Goal: Book appointment/travel/reservation

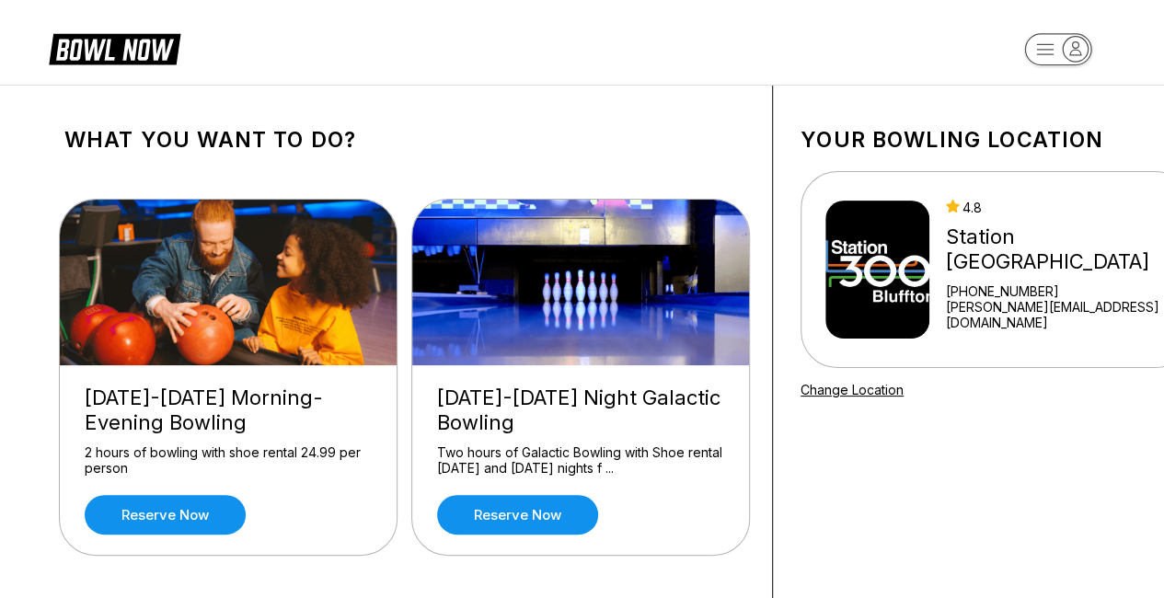
click at [1065, 46] on icon "button" at bounding box center [1074, 49] width 25 height 25
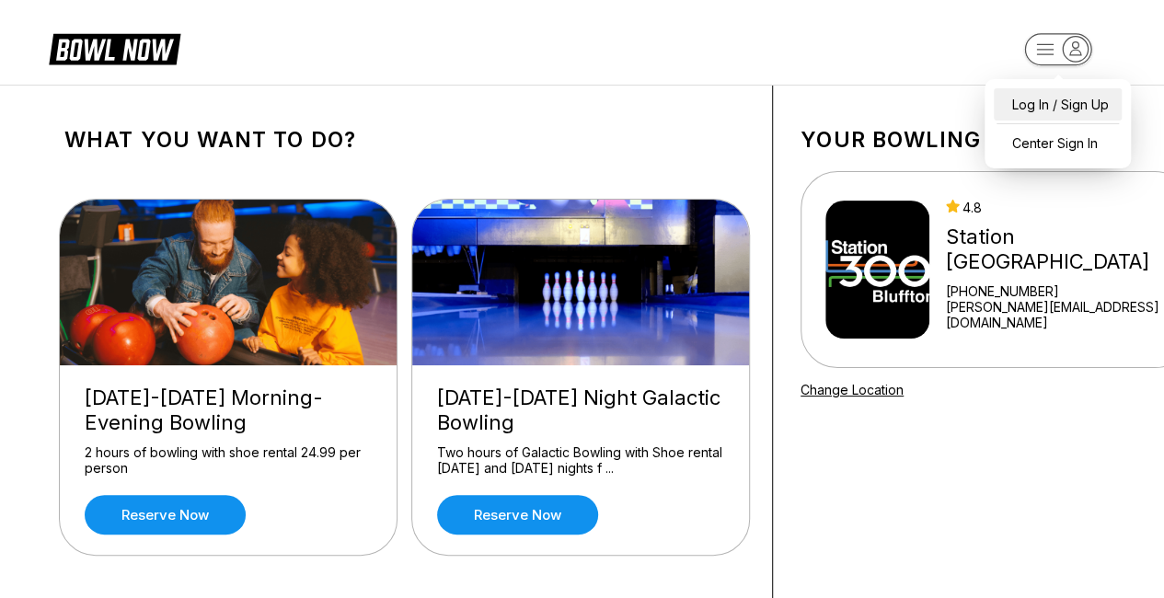
click at [1041, 108] on div "Log In / Sign Up" at bounding box center [1057, 104] width 128 height 32
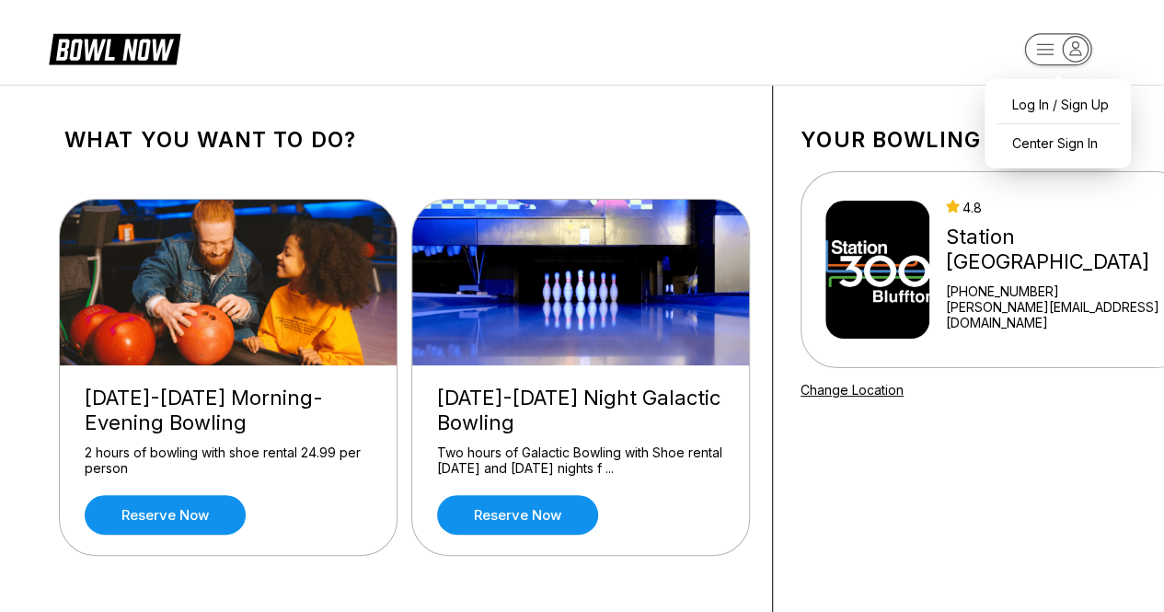
select select "**"
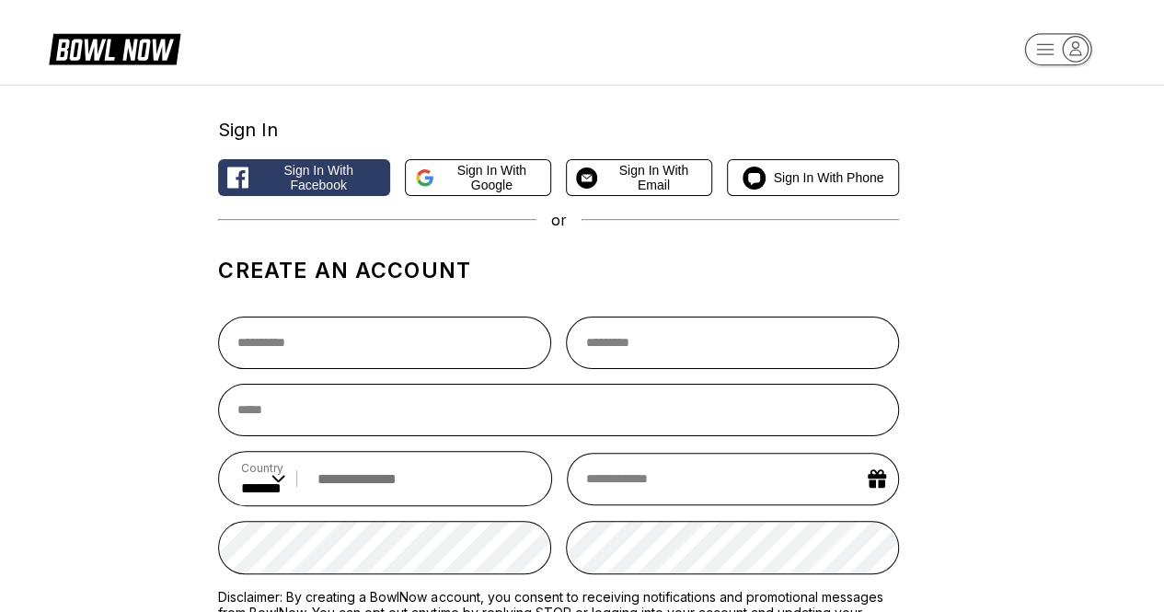
click at [465, 174] on span "Sign in with Google" at bounding box center [491, 177] width 99 height 29
click at [686, 184] on span "Sign in with Email" at bounding box center [652, 177] width 97 height 29
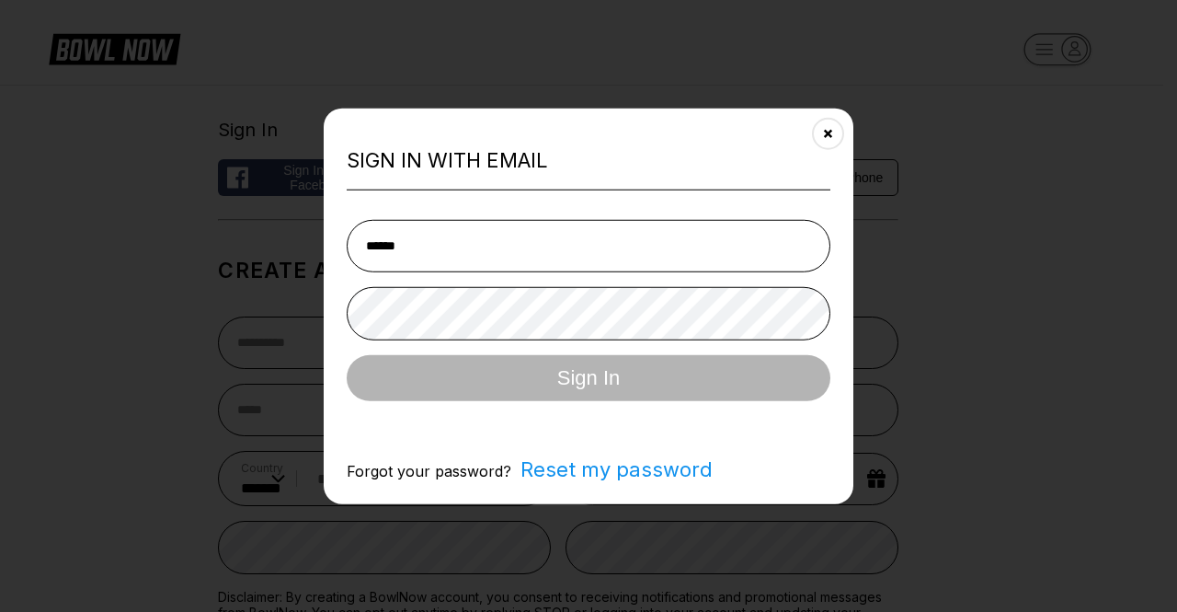
type input "**********"
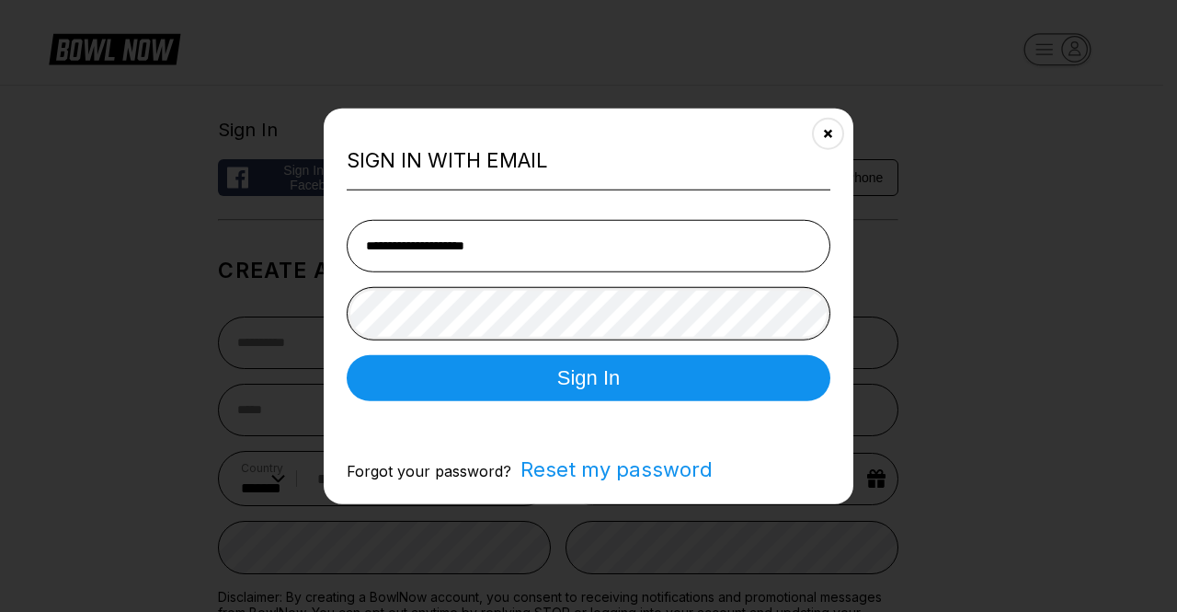
click at [347, 355] on button "Sign In" at bounding box center [589, 378] width 484 height 46
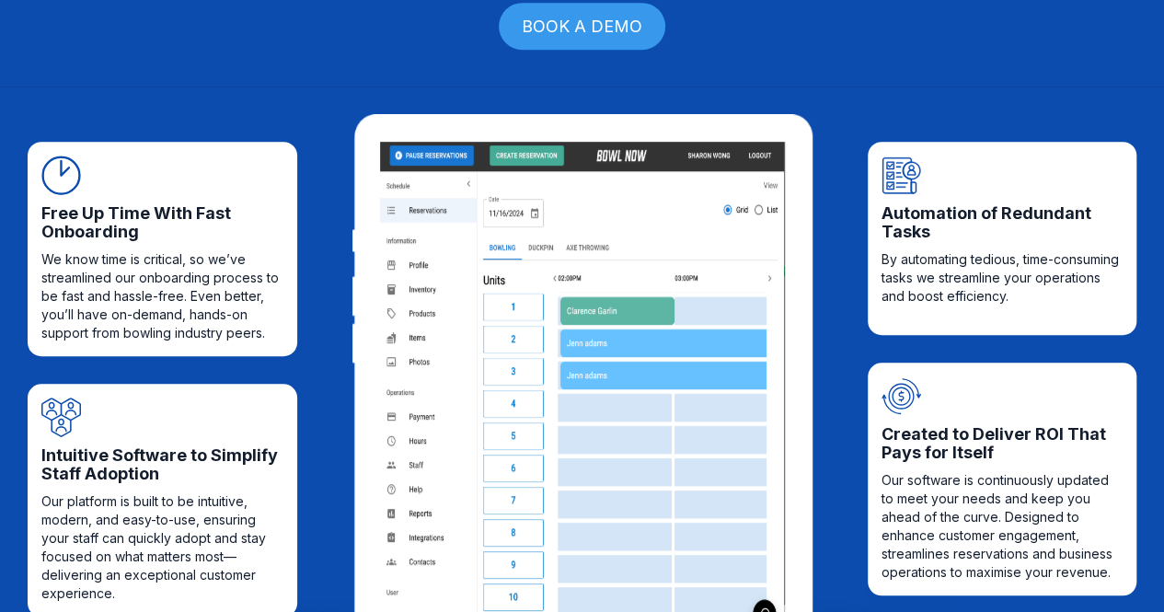
scroll to position [556, 0]
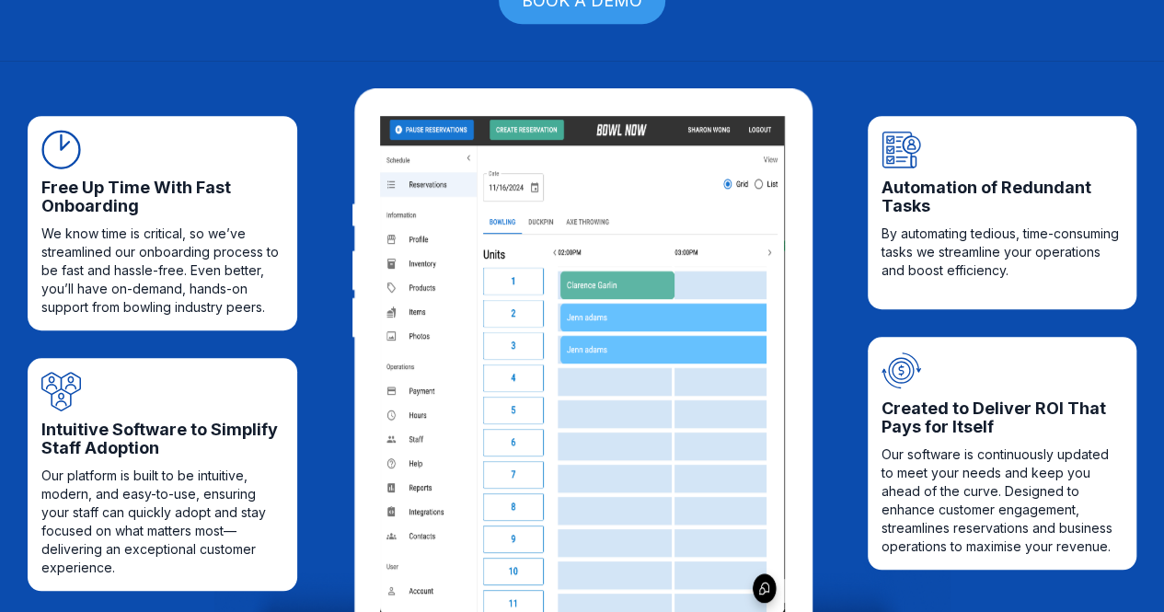
click at [524, 133] on img at bounding box center [582, 364] width 405 height 497
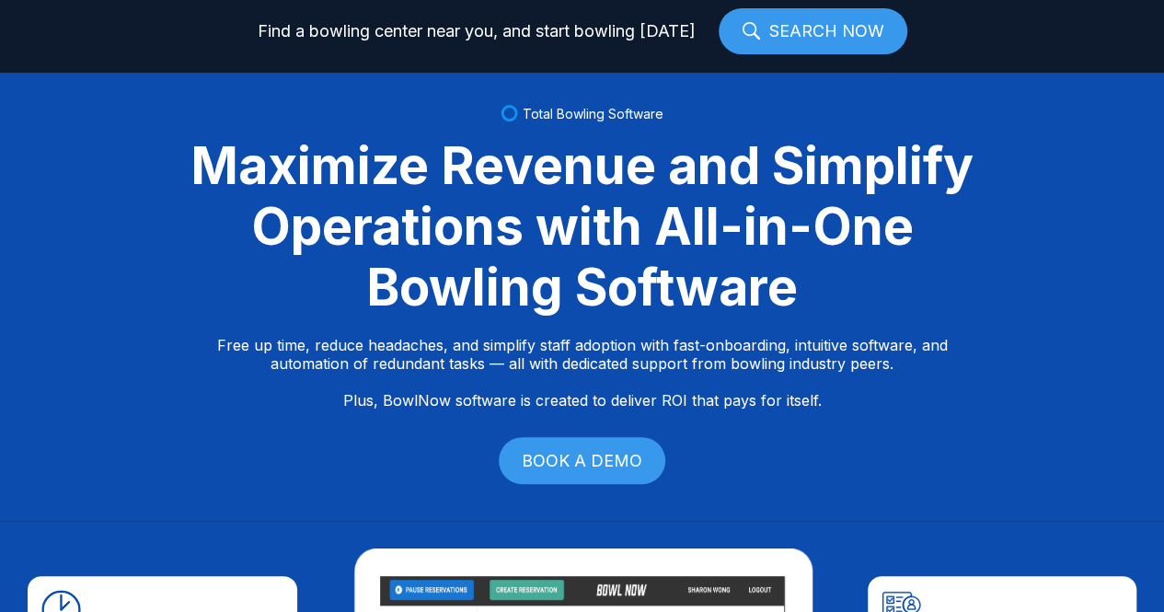
scroll to position [0, 0]
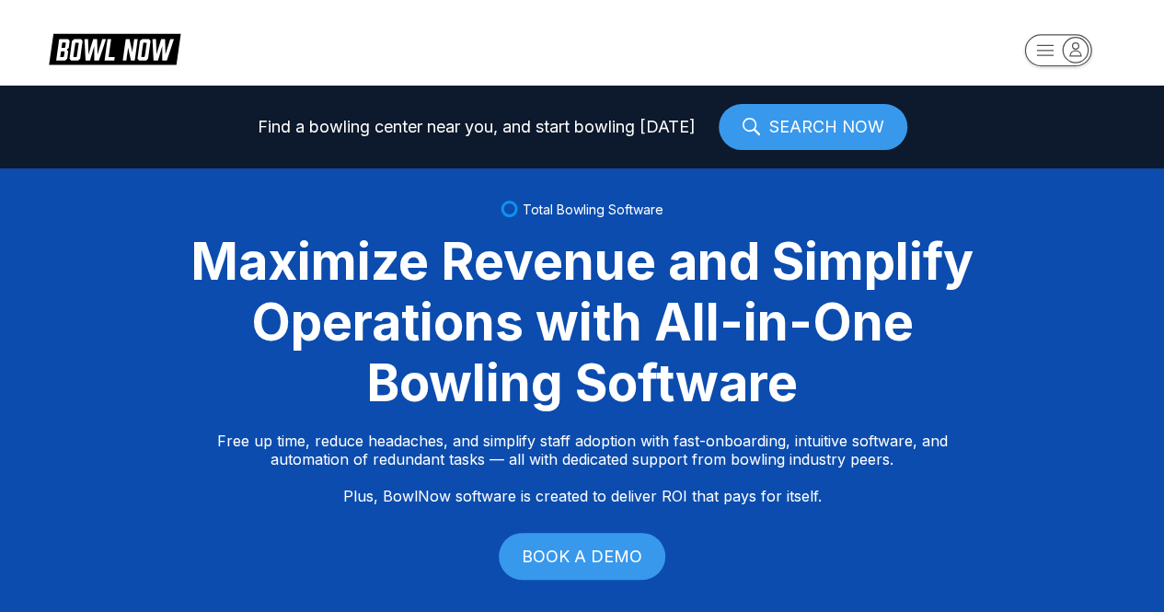
click at [791, 127] on link "SEARCH NOW" at bounding box center [812, 127] width 189 height 46
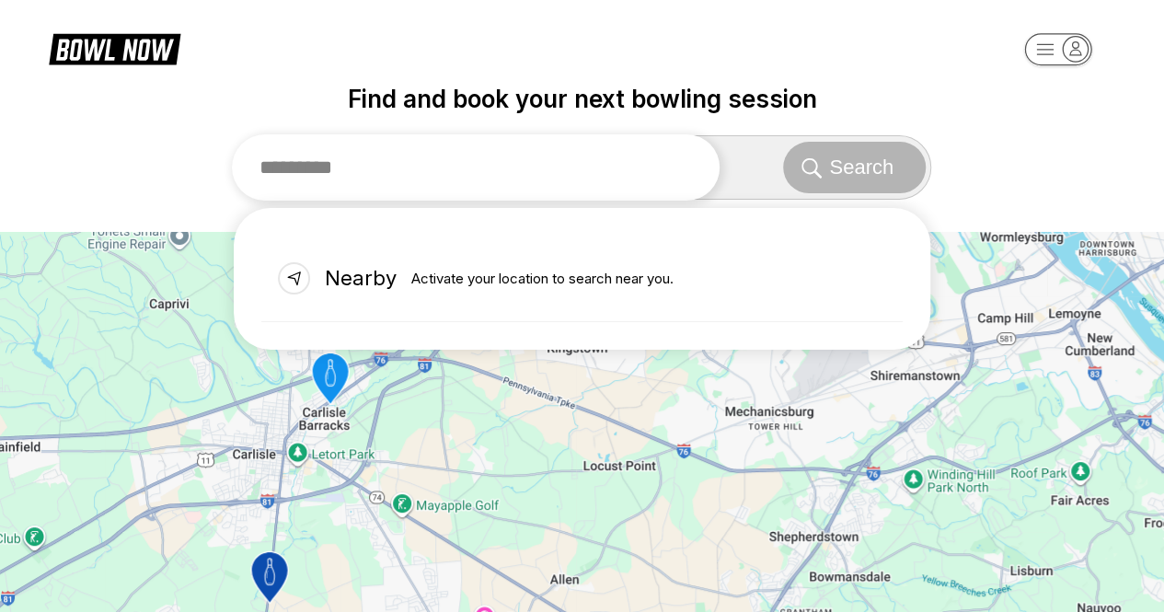
click at [535, 185] on input "text" at bounding box center [475, 167] width 487 height 66
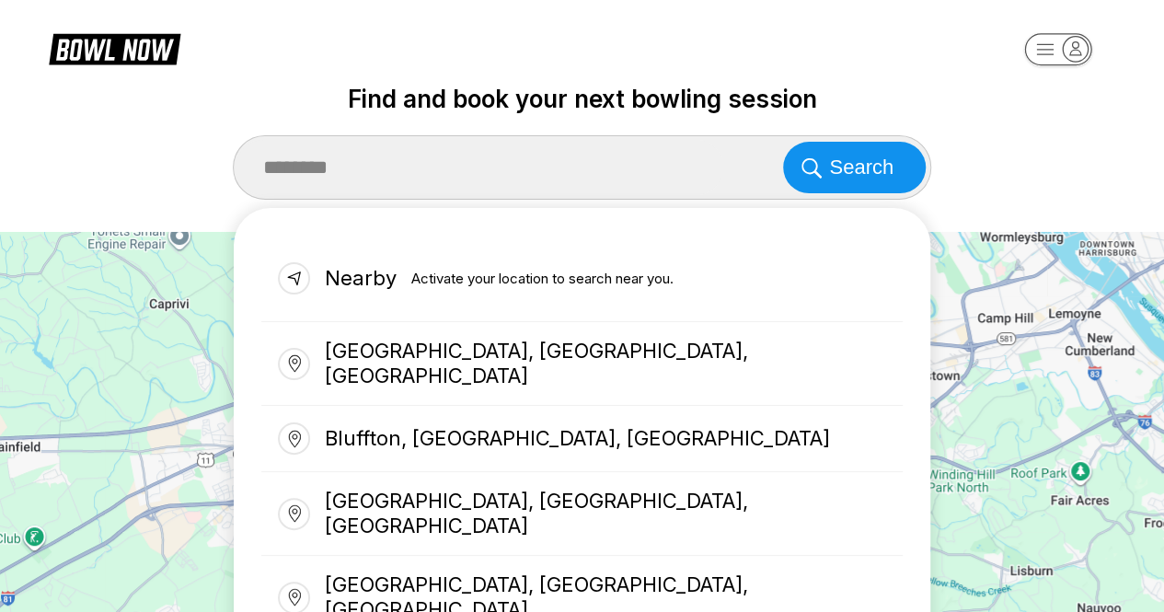
click at [507, 352] on div "Bluffton, SC, USA" at bounding box center [581, 364] width 641 height 84
type input "**********"
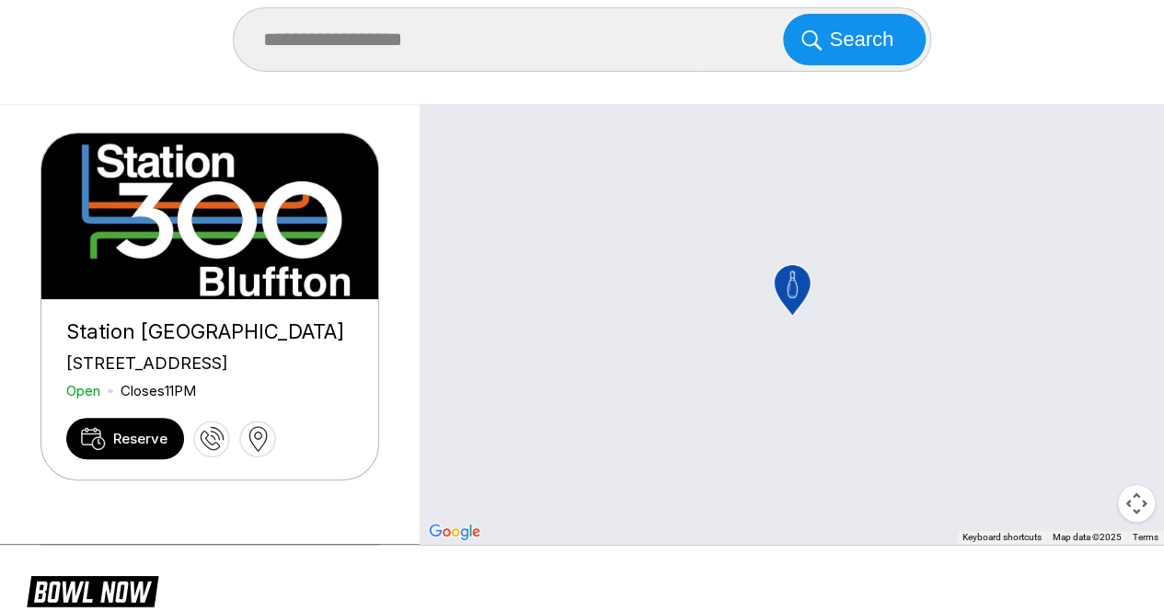
scroll to position [129, 0]
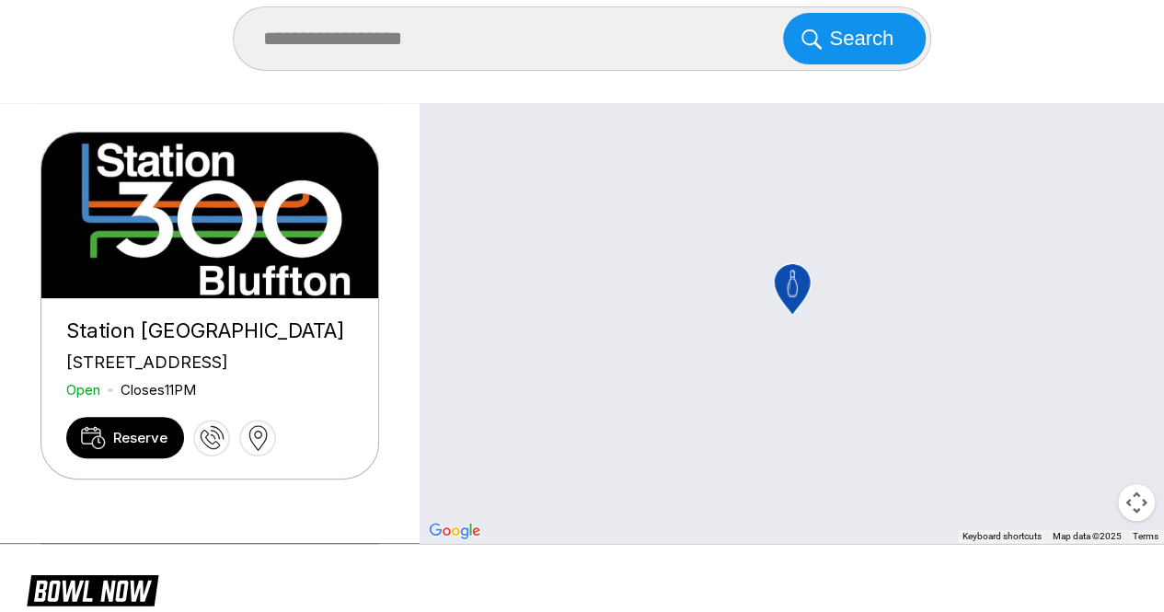
click at [140, 446] on span "Reserve" at bounding box center [140, 437] width 54 height 17
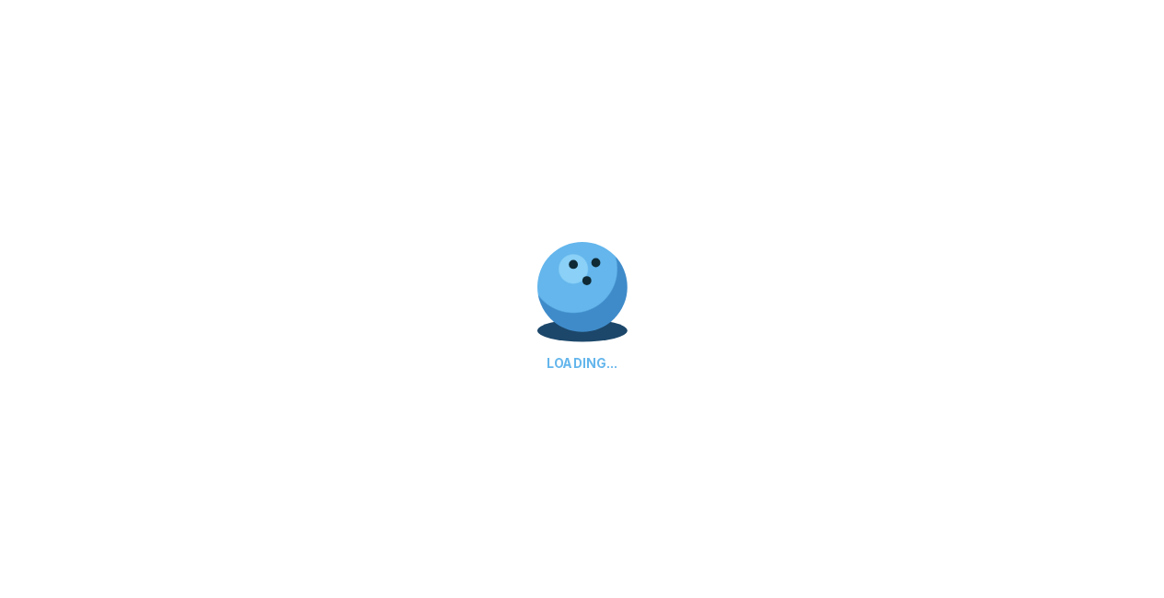
scroll to position [0, 0]
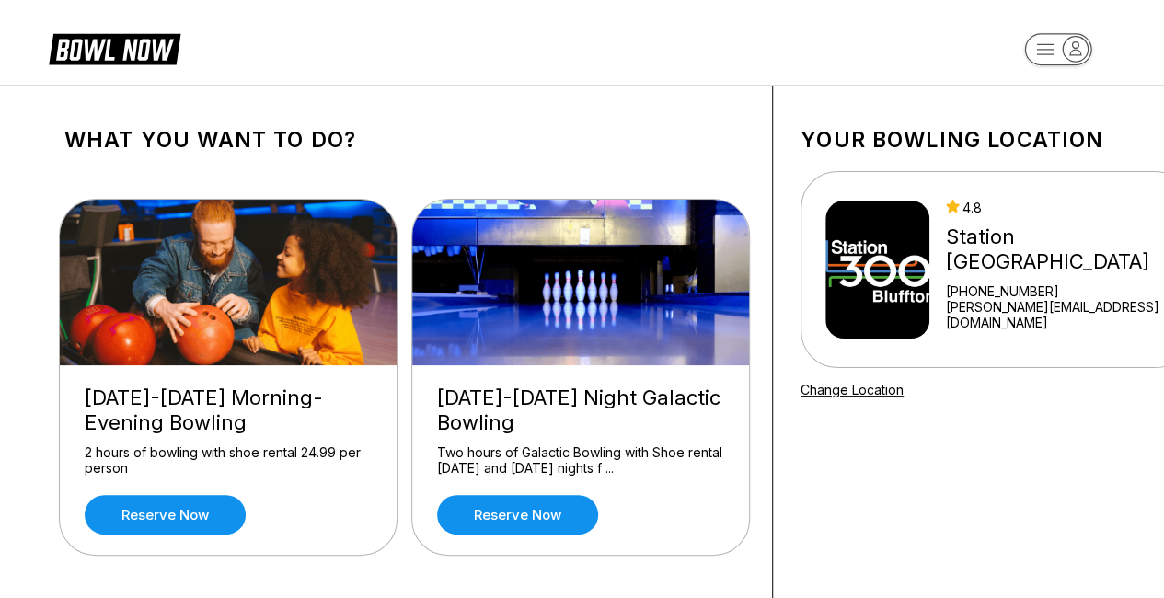
click at [214, 511] on link "Reserve now" at bounding box center [165, 515] width 161 height 40
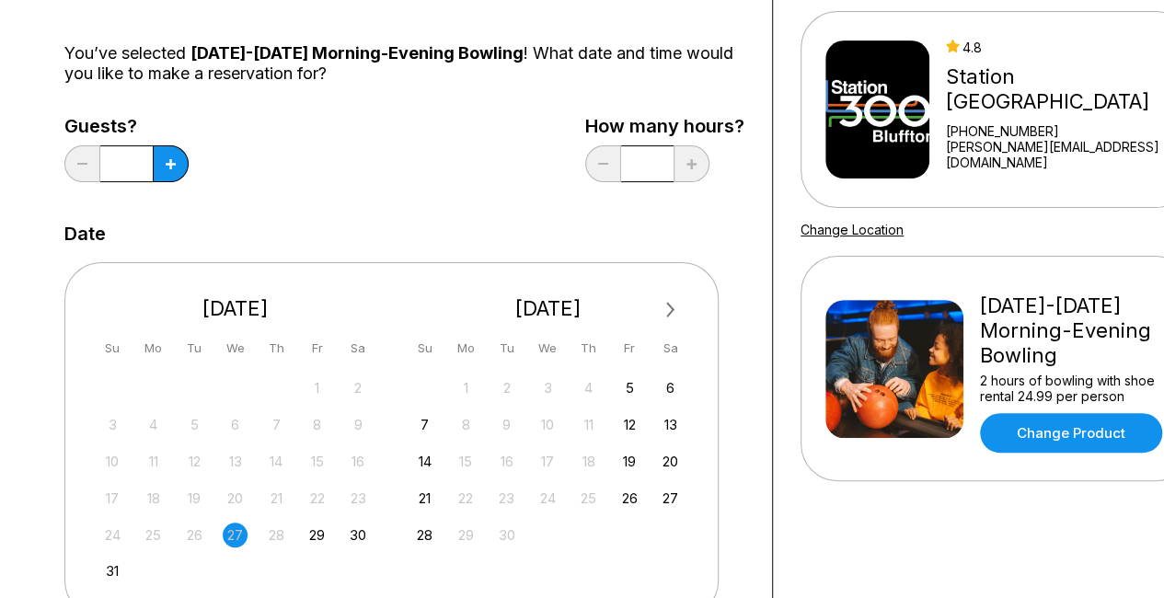
scroll to position [162, 0]
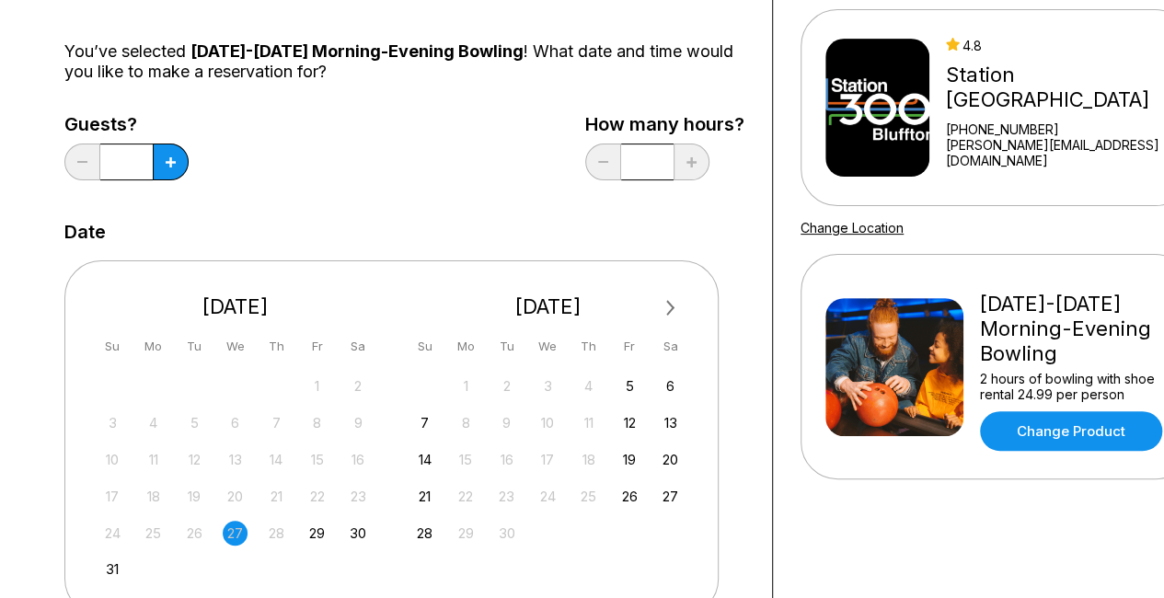
click at [467, 384] on div "1" at bounding box center [465, 385] width 25 height 25
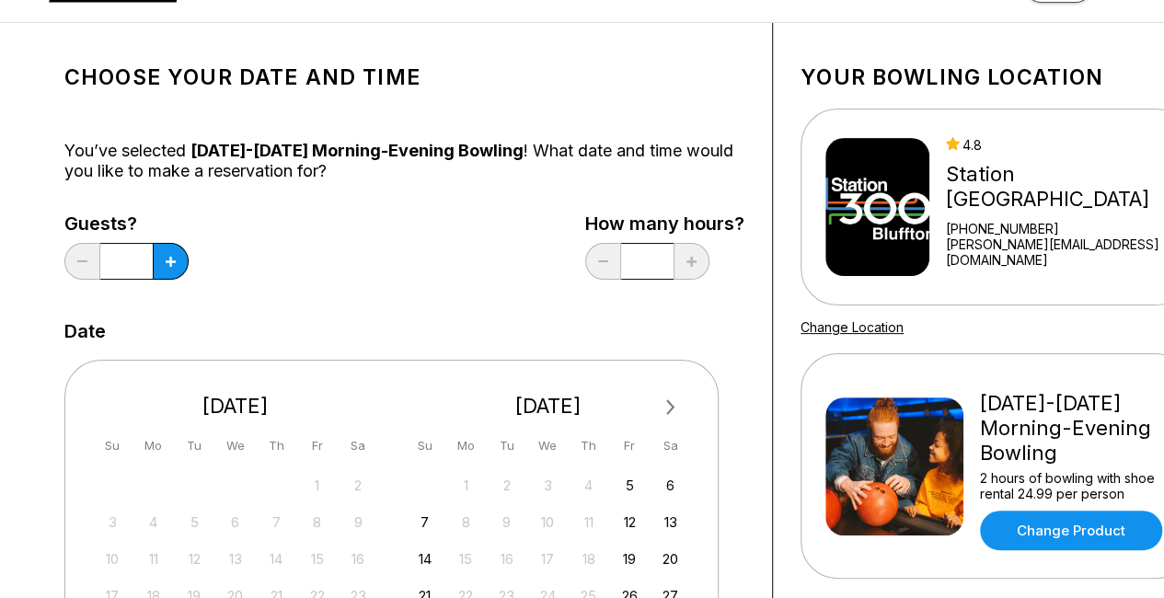
scroll to position [0, 0]
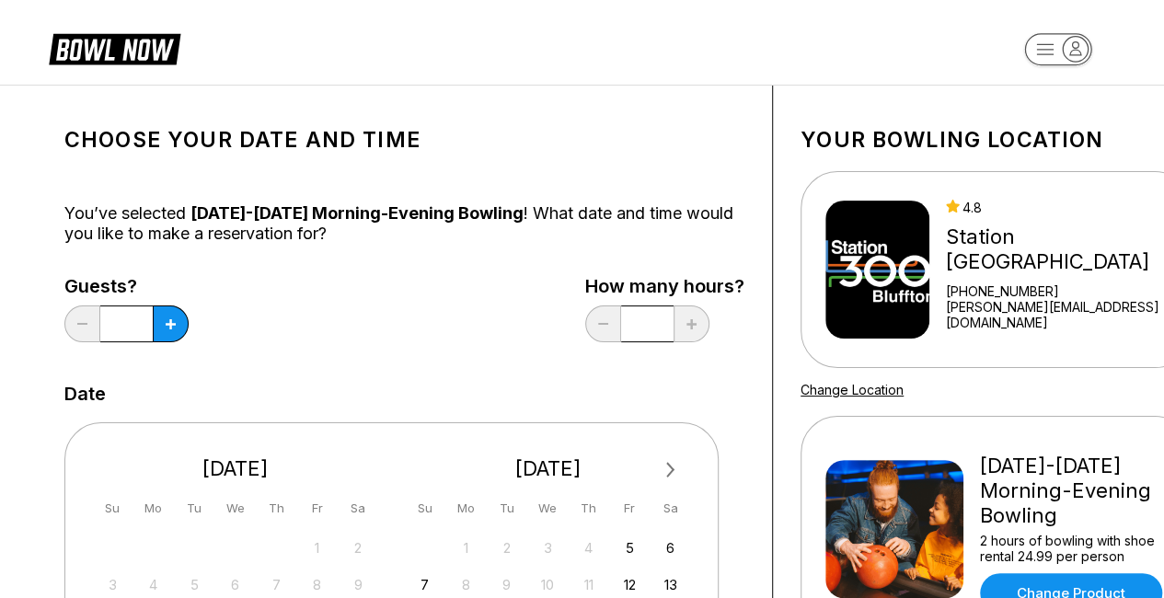
click at [912, 275] on img at bounding box center [877, 270] width 104 height 138
click at [1041, 313] on link "[PERSON_NAME][EMAIL_ADDRESS][DOMAIN_NAME]" at bounding box center [1064, 314] width 237 height 31
